Goal: Transaction & Acquisition: Purchase product/service

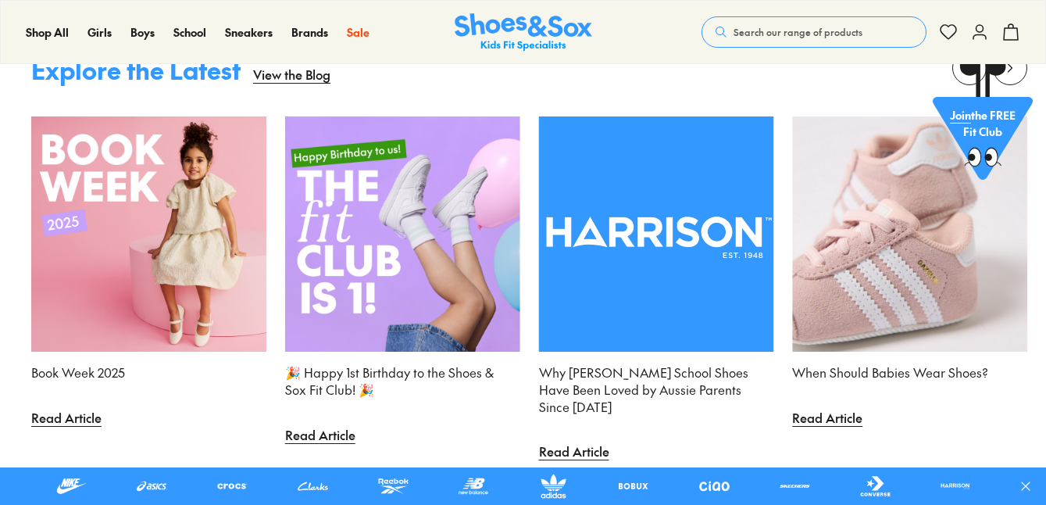
scroll to position [5160, 0]
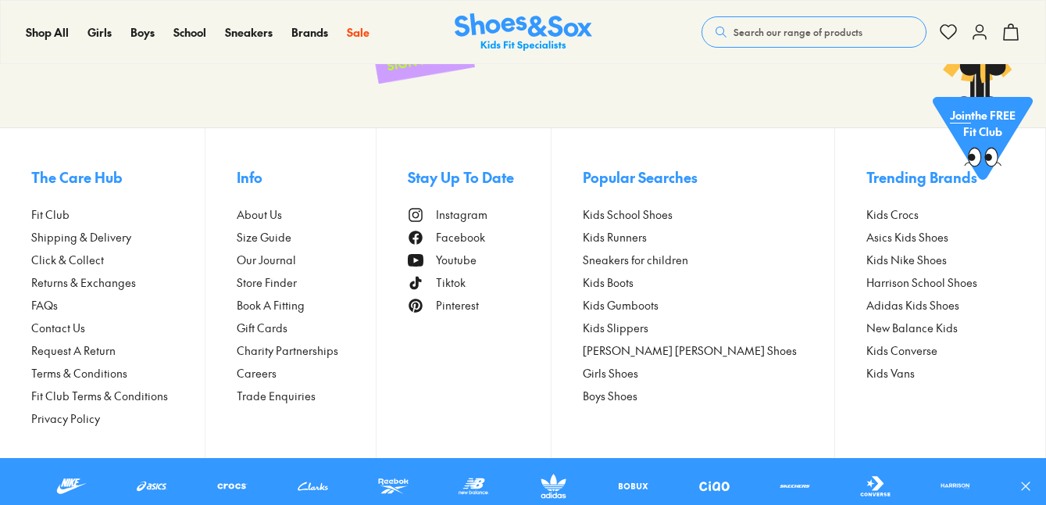
click at [297, 281] on span "Store Finder" at bounding box center [267, 282] width 60 height 16
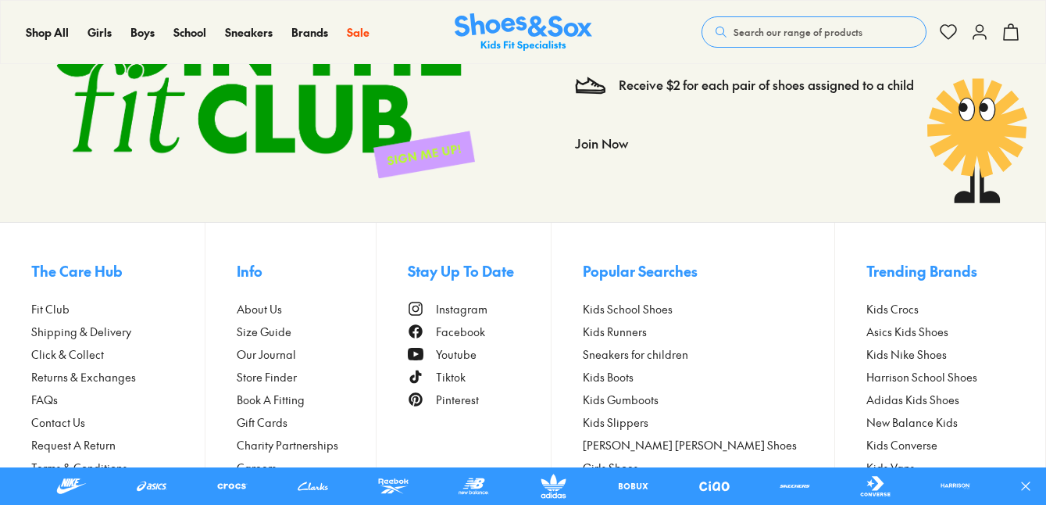
click at [297, 377] on span "Store Finder" at bounding box center [267, 377] width 60 height 16
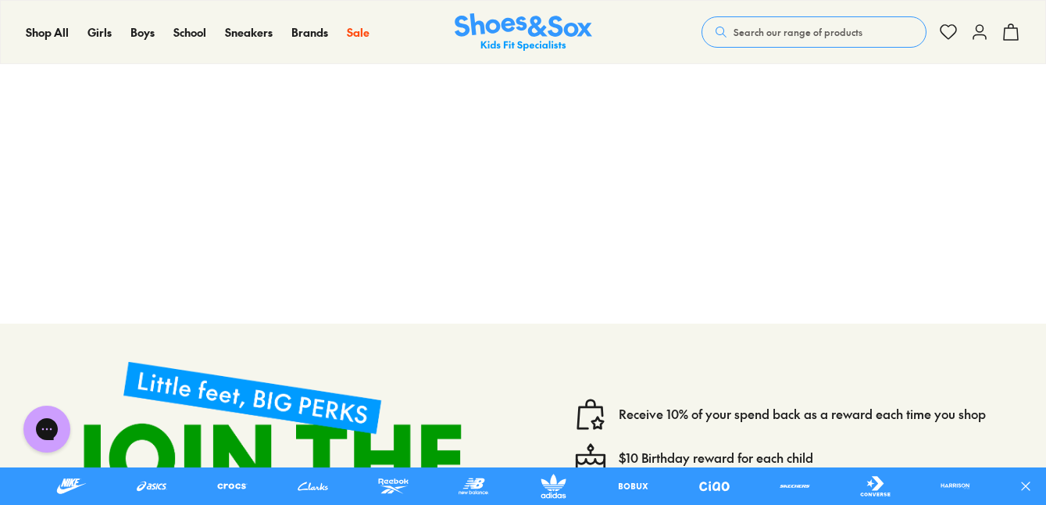
scroll to position [485, 0]
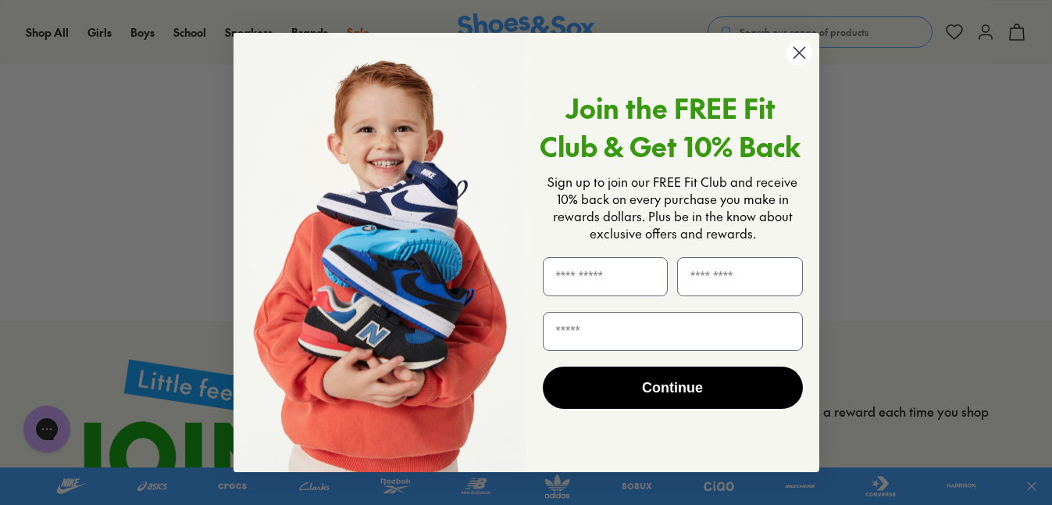
click at [800, 52] on icon "Close dialog" at bounding box center [799, 52] width 11 height 11
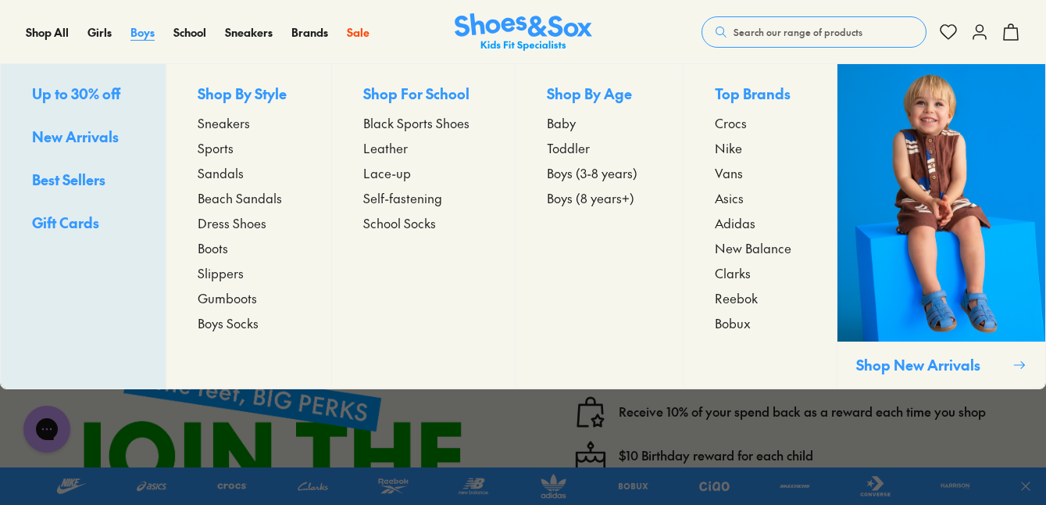
click at [143, 31] on span "Boys" at bounding box center [142, 32] width 24 height 16
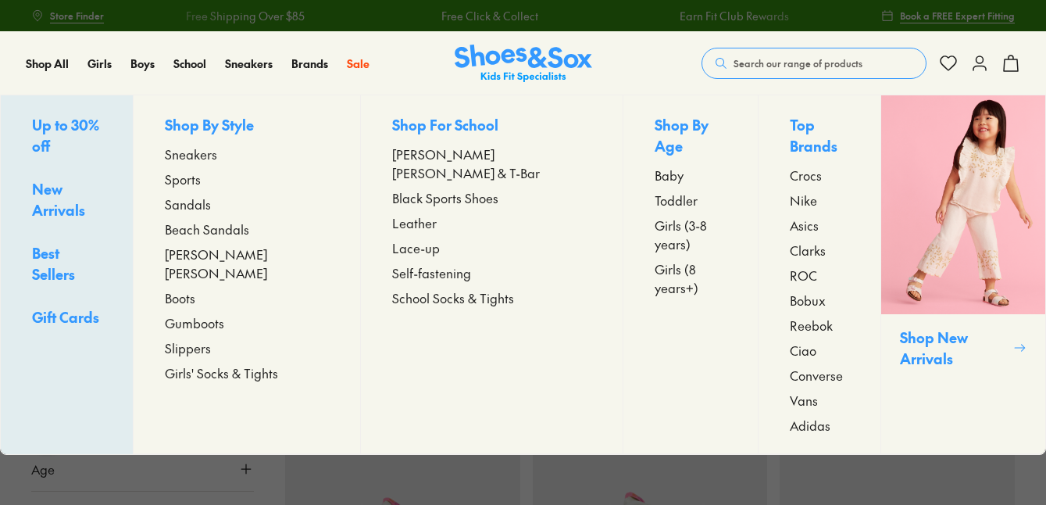
click at [99, 122] on span "Up to 30% off" at bounding box center [65, 135] width 67 height 41
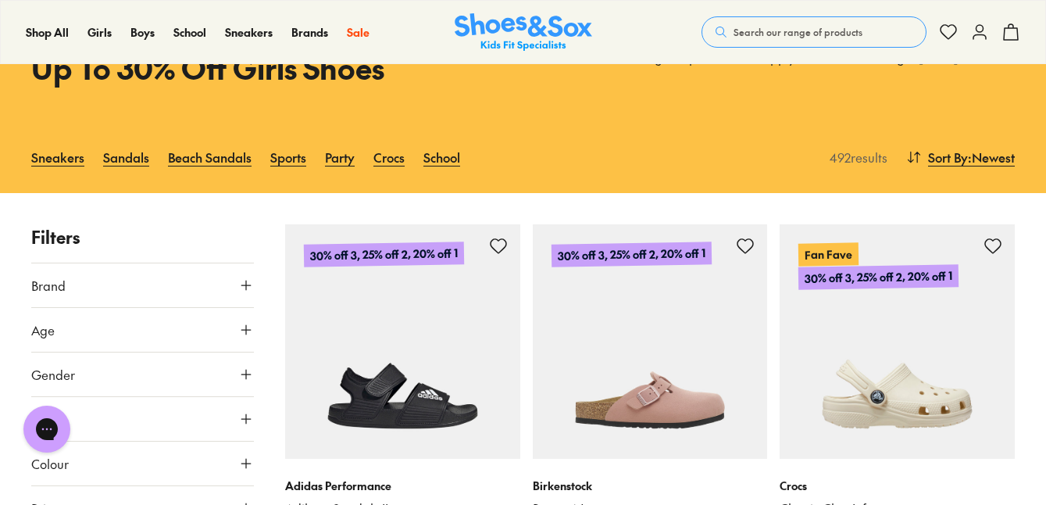
click at [249, 289] on icon at bounding box center [246, 285] width 16 height 16
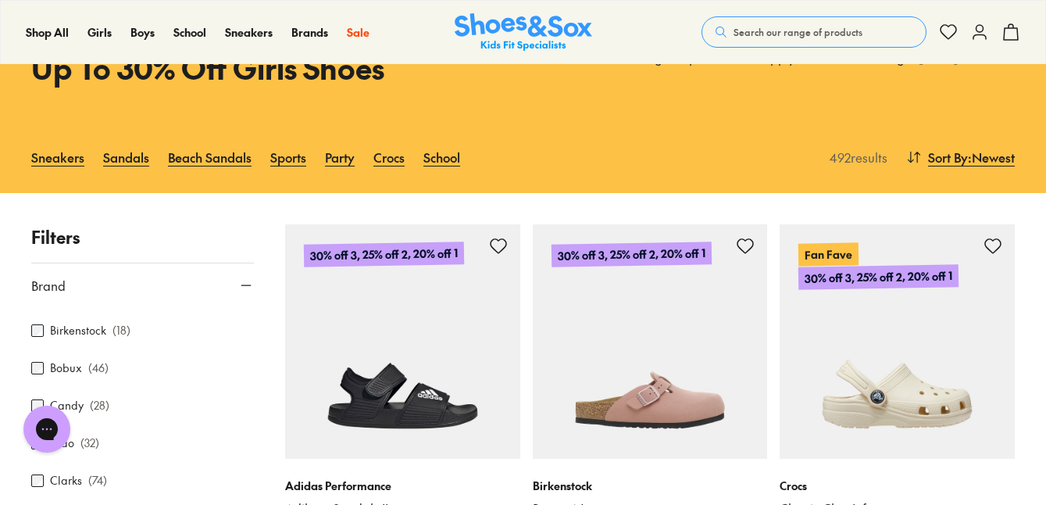
click at [38, 375] on div "Bobux ( 46 )" at bounding box center [142, 368] width 223 height 19
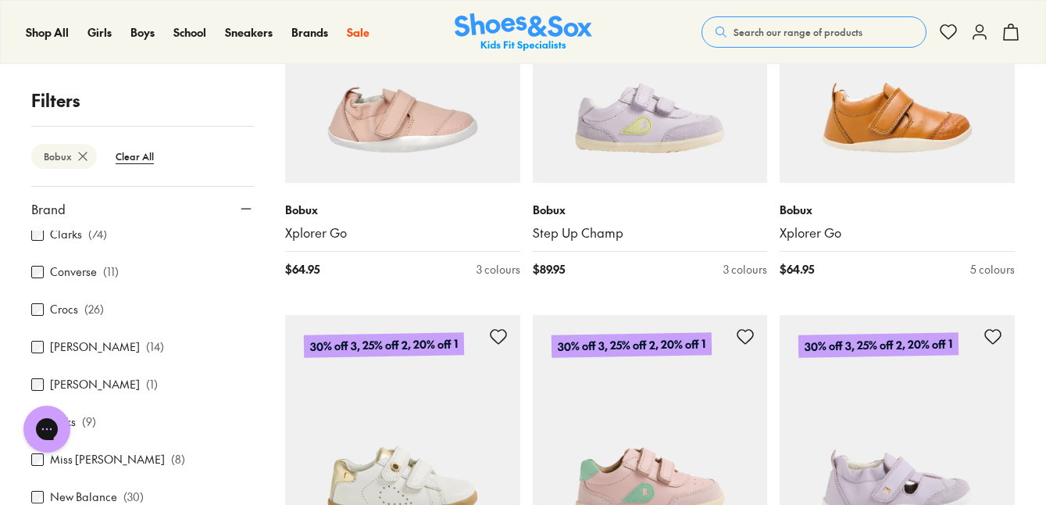
scroll to position [3337, 0]
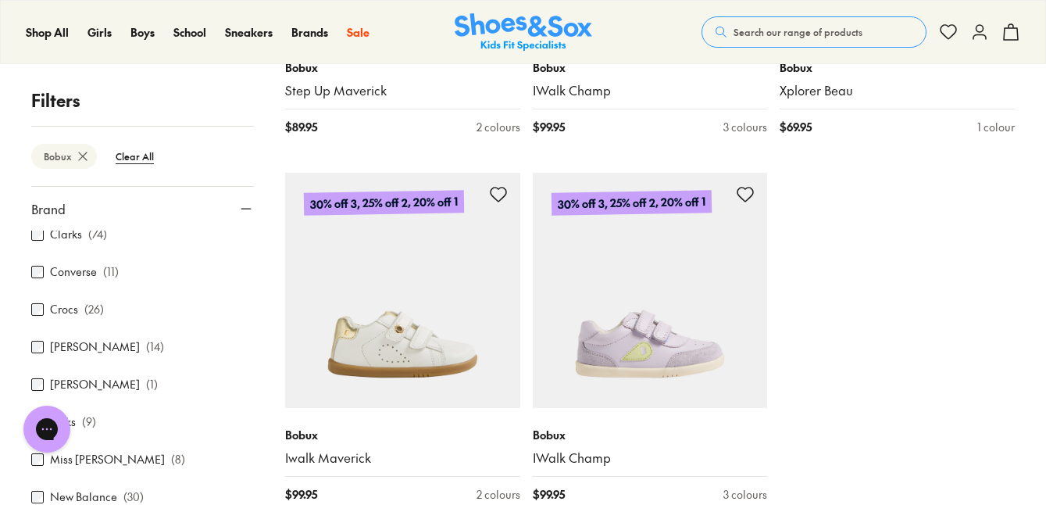
scroll to position [3883, 0]
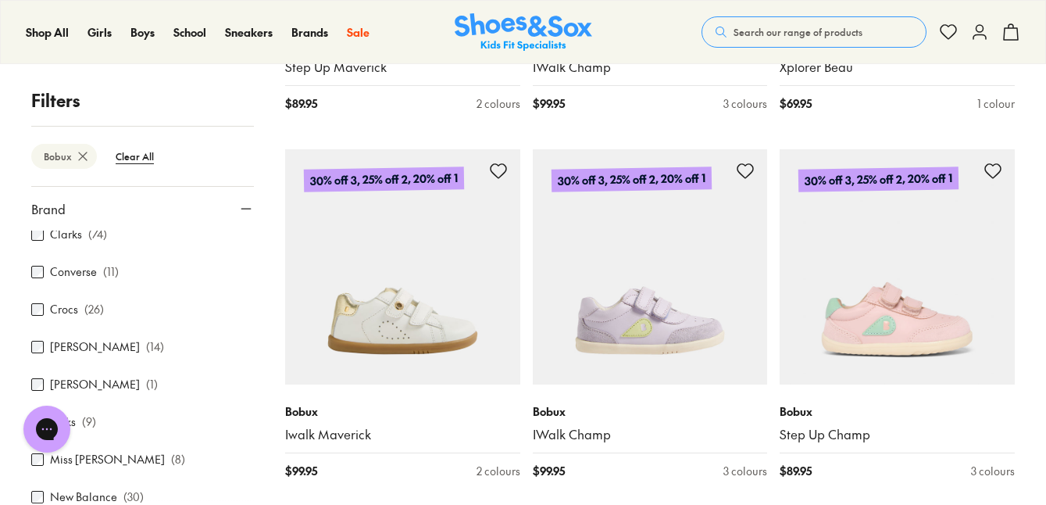
click at [506, 18] on img at bounding box center [524, 32] width 138 height 38
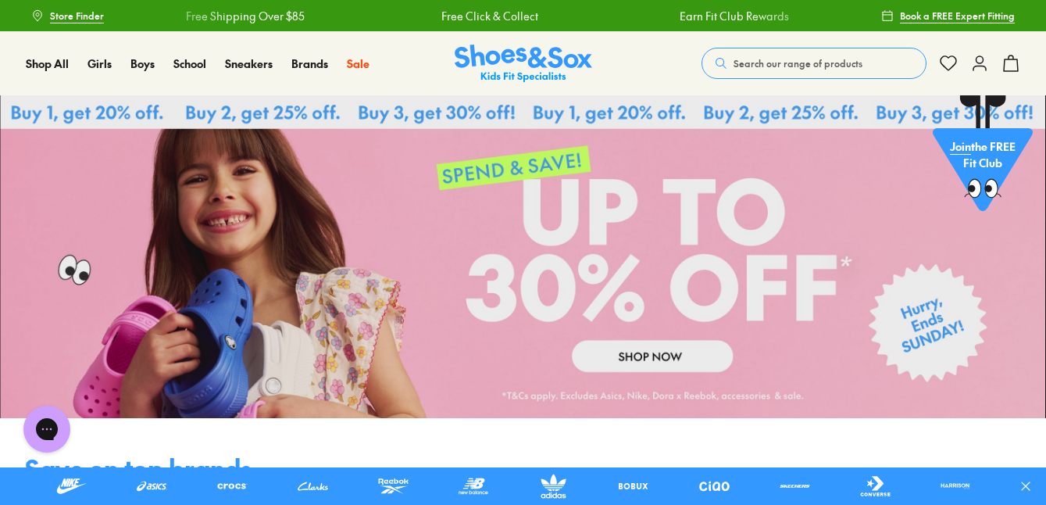
click at [738, 57] on span "Search our range of products" at bounding box center [798, 63] width 129 height 14
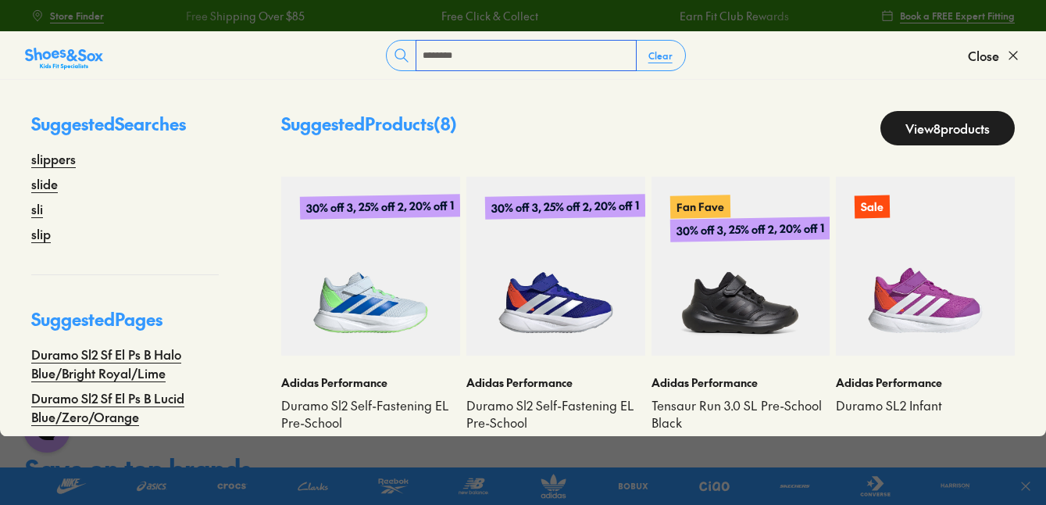
type input "********"
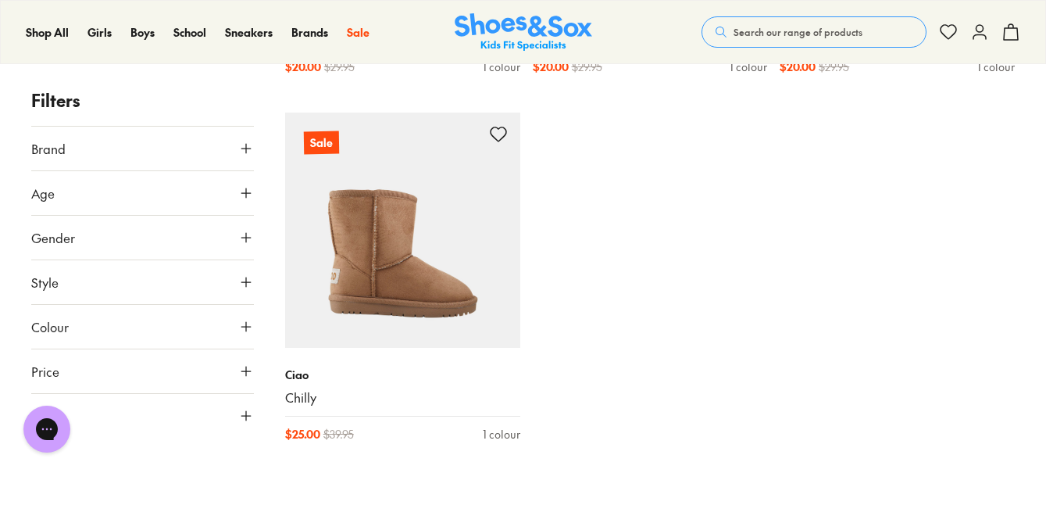
scroll to position [1960, 0]
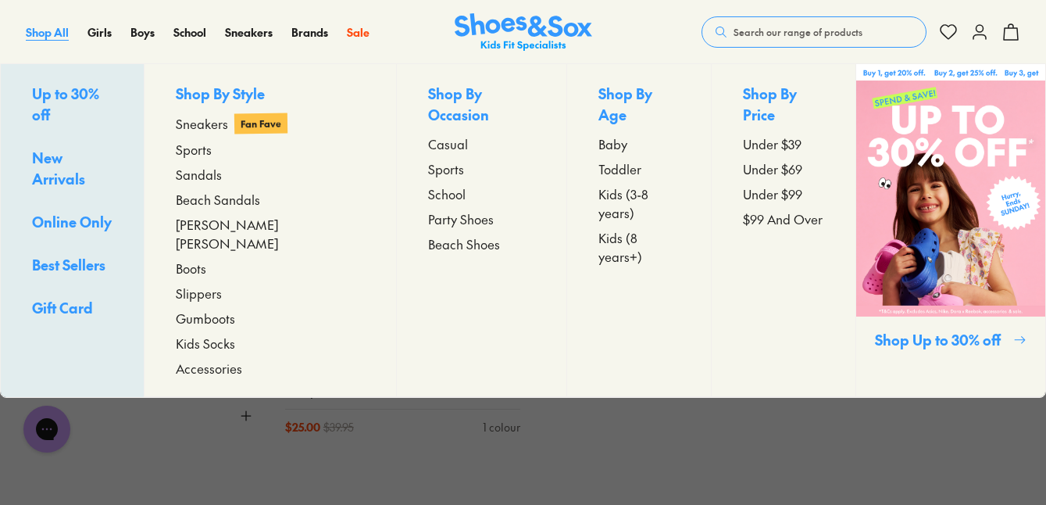
click at [43, 28] on span "Shop All" at bounding box center [47, 32] width 43 height 16
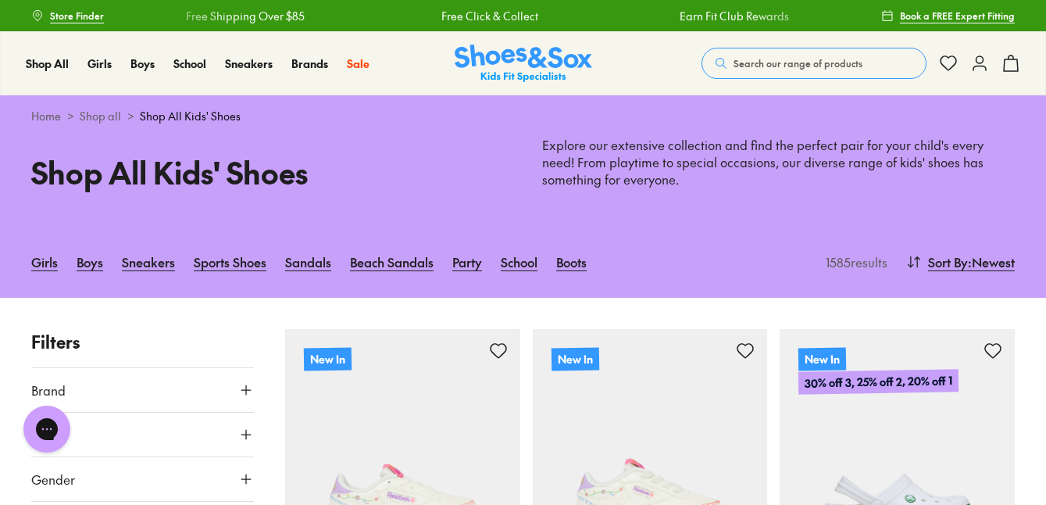
click at [519, 71] on img at bounding box center [524, 64] width 138 height 38
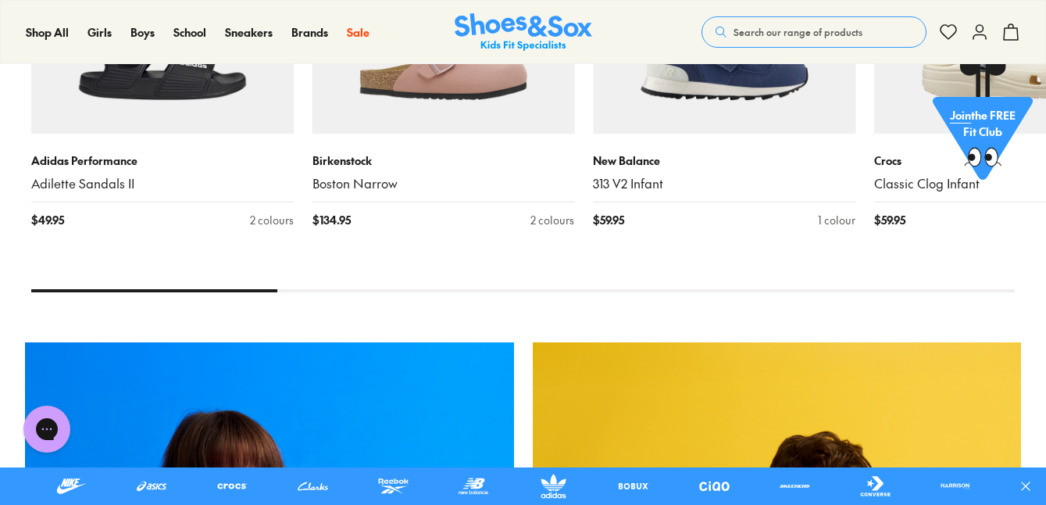
scroll to position [845, 0]
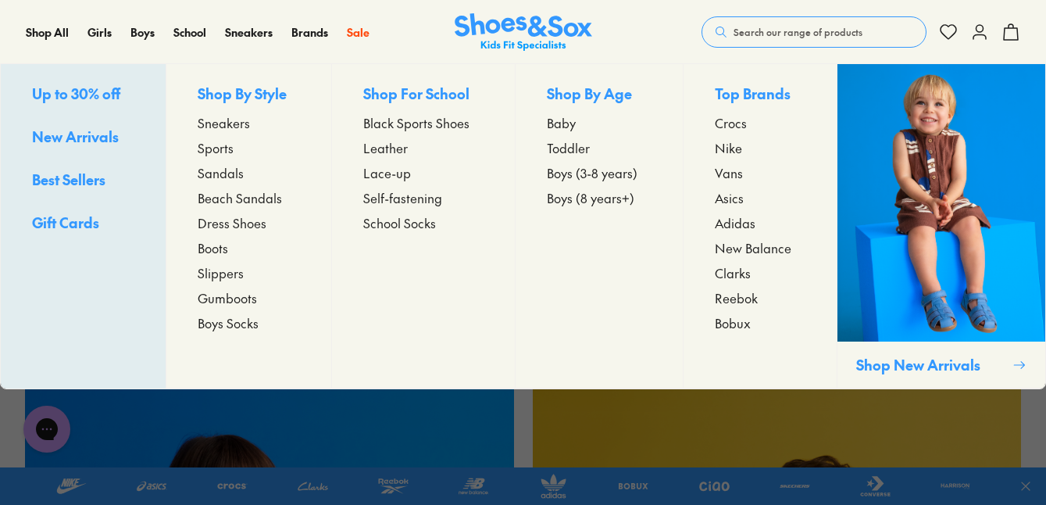
click at [584, 176] on span "Boys (3-8 years)" at bounding box center [592, 172] width 91 height 19
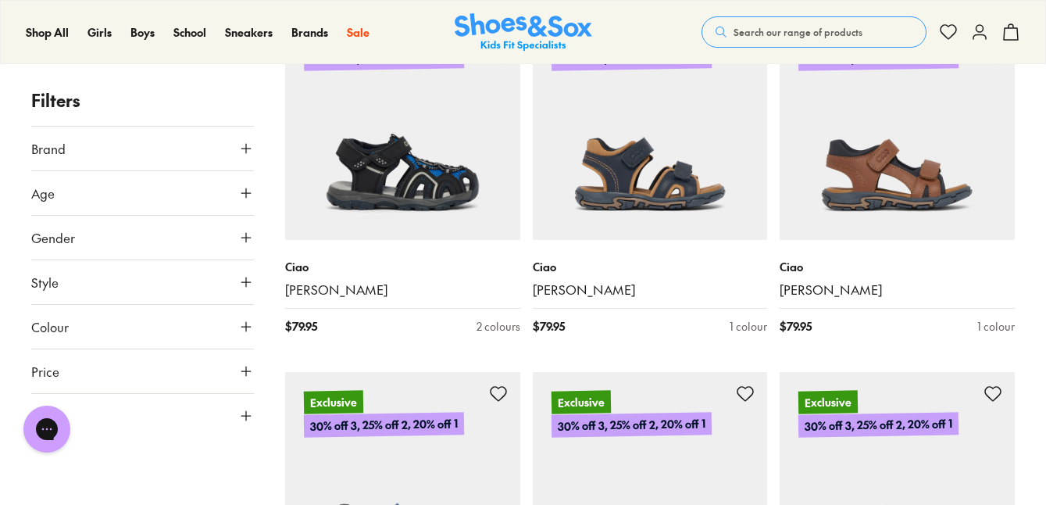
scroll to position [1825, 0]
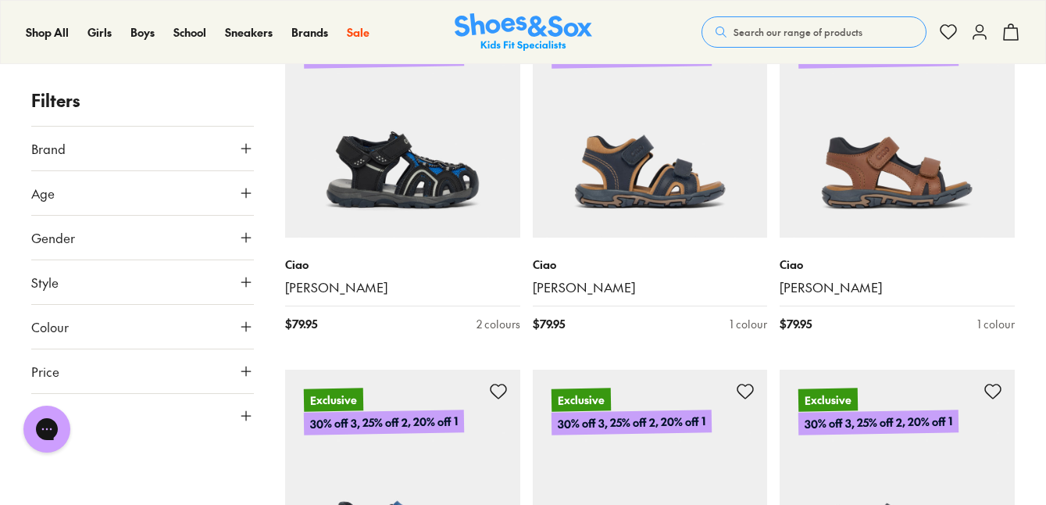
click at [247, 142] on icon at bounding box center [246, 149] width 16 height 16
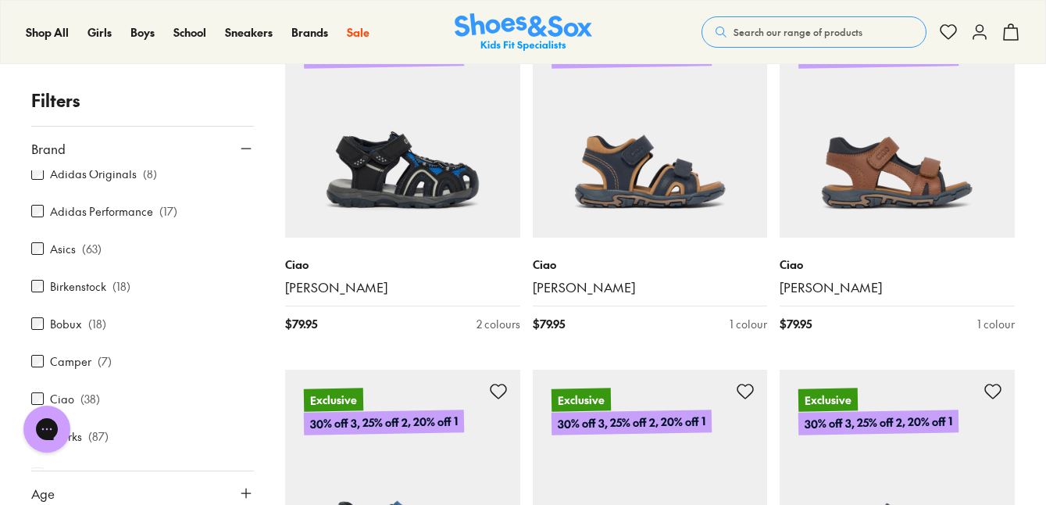
scroll to position [0, 0]
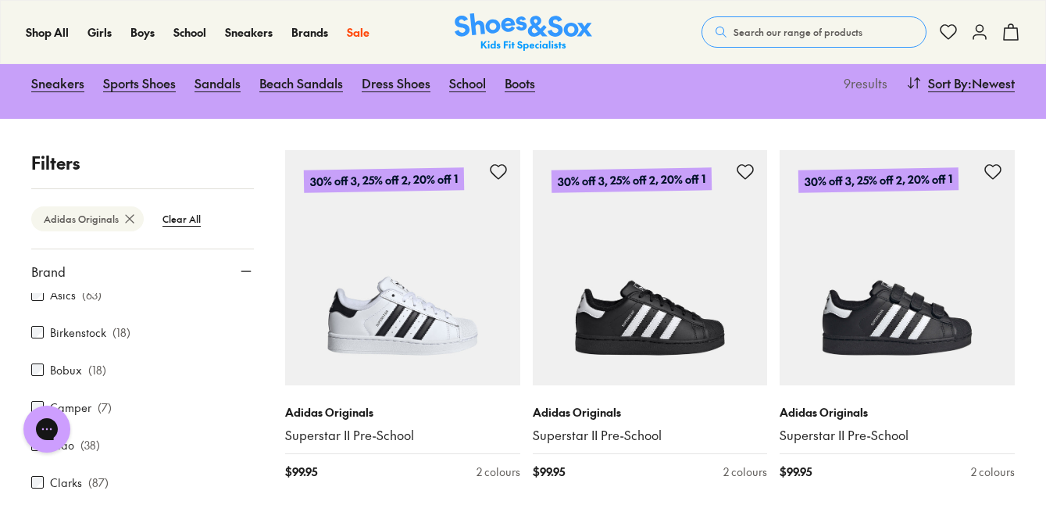
scroll to position [91, 0]
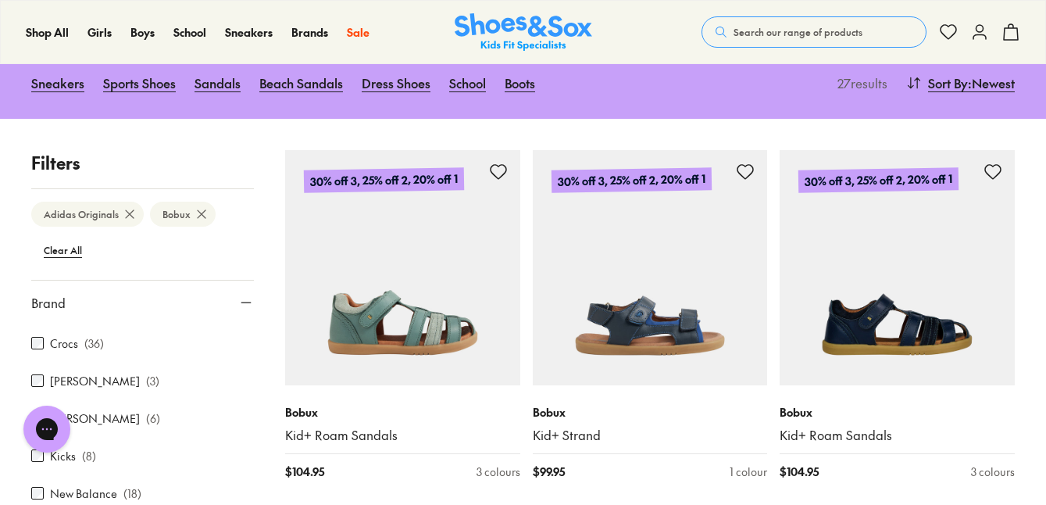
scroll to position [331, 0]
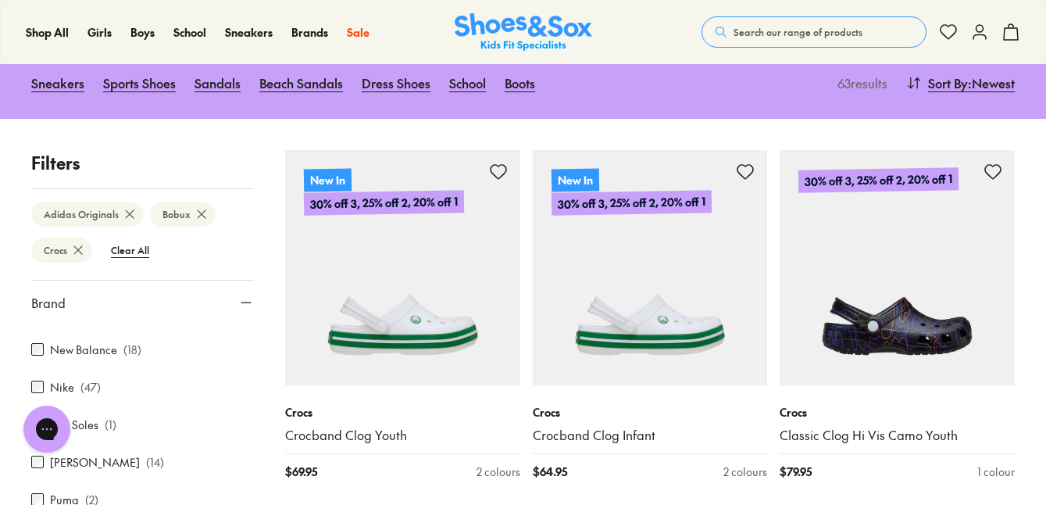
scroll to position [484, 0]
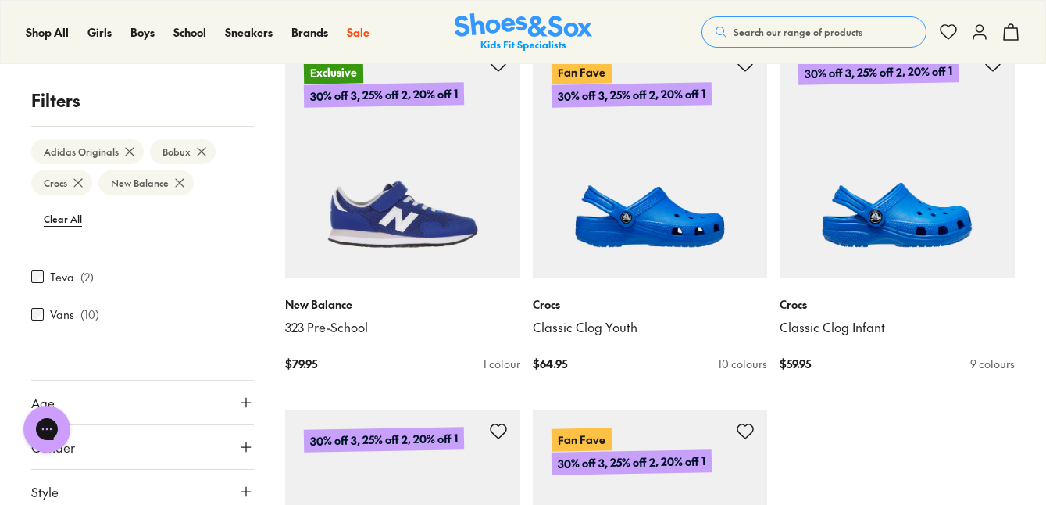
scroll to position [3624, 0]
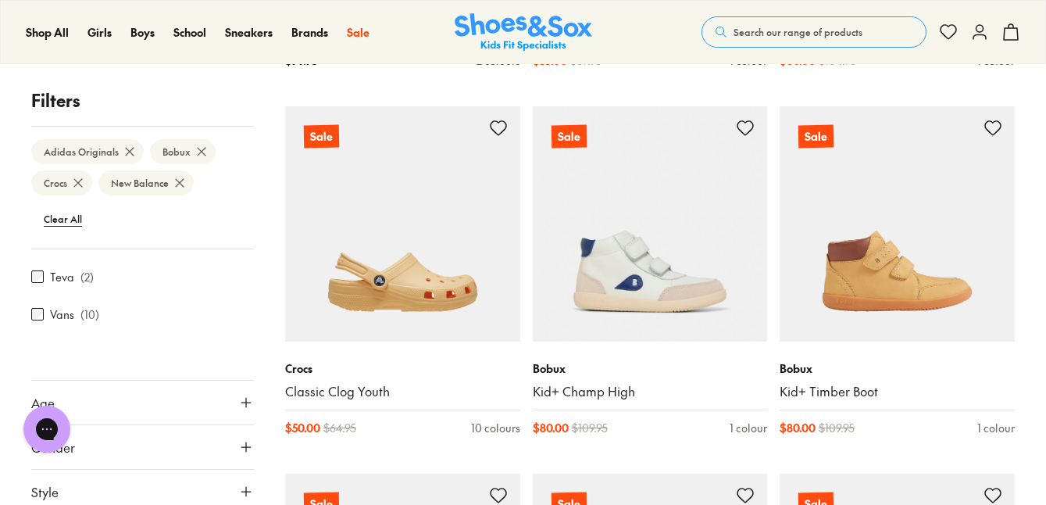
scroll to position [6895, 0]
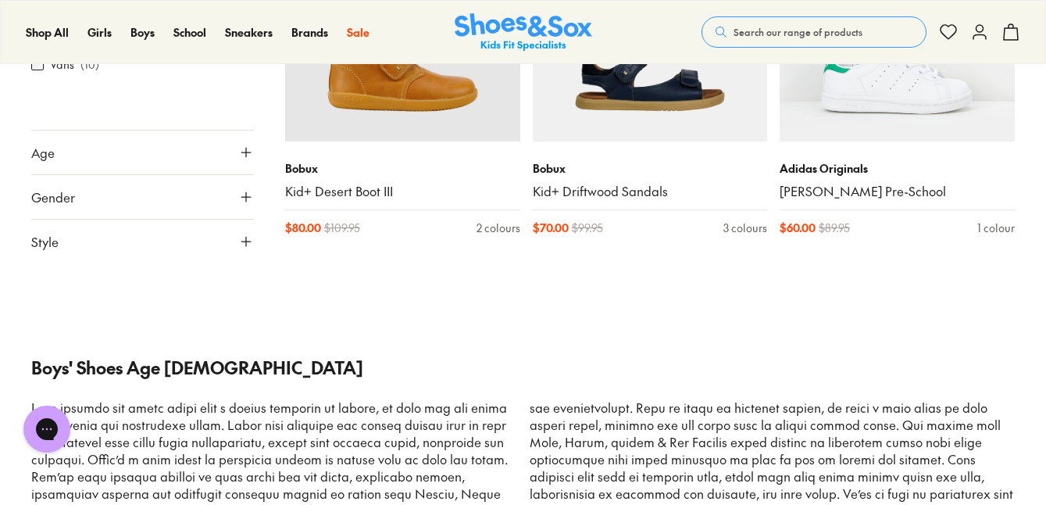
scroll to position [10016, 0]
